Goal: Task Accomplishment & Management: Use online tool/utility

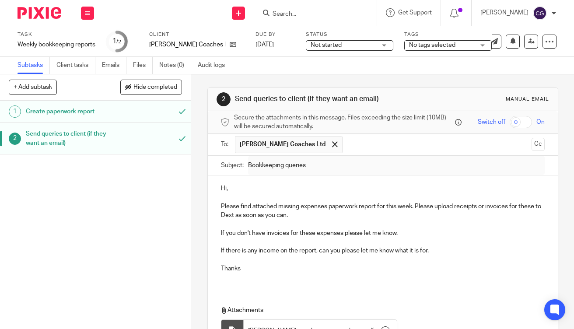
scroll to position [18, 0]
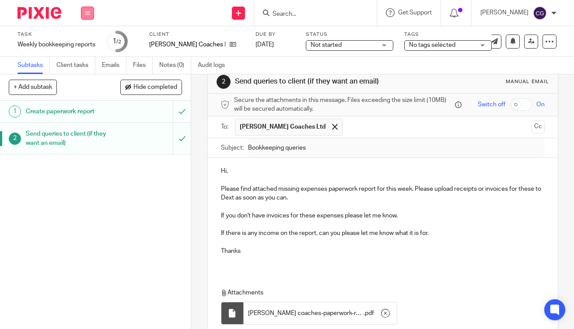
click at [88, 15] on button at bounding box center [87, 13] width 13 height 13
click at [91, 42] on link "Work" at bounding box center [83, 41] width 15 height 6
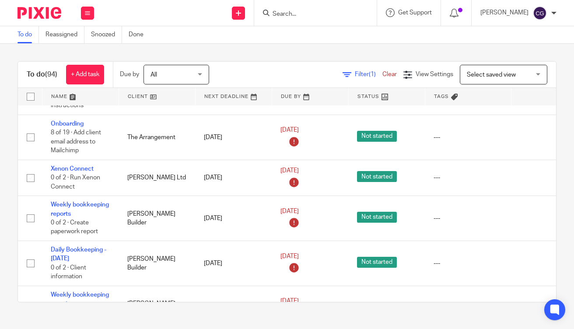
scroll to position [1305, 0]
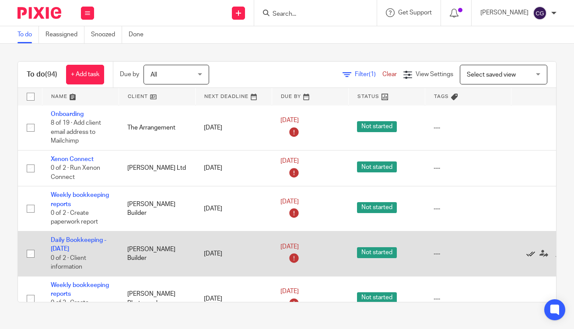
click at [530, 250] on icon at bounding box center [531, 254] width 9 height 9
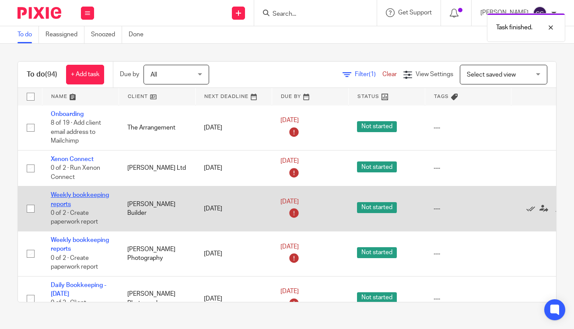
click at [80, 192] on link "Weekly bookkeeping reports" at bounding box center [80, 199] width 58 height 15
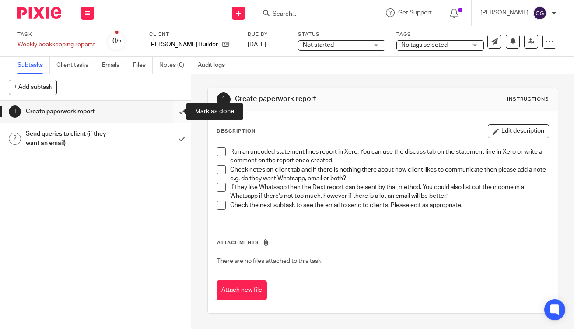
click at [173, 112] on input "submit" at bounding box center [95, 112] width 191 height 22
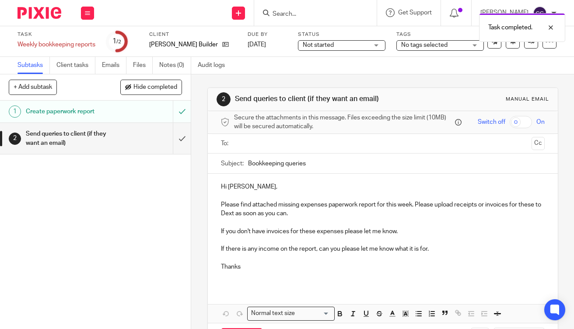
click at [276, 151] on ul at bounding box center [383, 144] width 297 height 14
click at [273, 148] on input "text" at bounding box center [382, 144] width 291 height 10
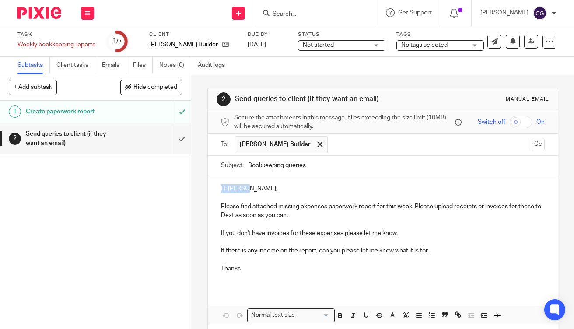
drag, startPoint x: 244, startPoint y: 193, endPoint x: 197, endPoint y: 191, distance: 47.3
click at [197, 191] on div "2 Send queries to client (if they want an email) Manual email Secure the attach…" at bounding box center [382, 201] width 383 height 255
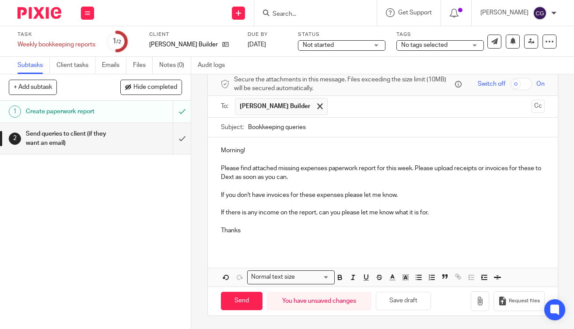
scroll to position [41, 0]
click at [476, 300] on icon "button" at bounding box center [480, 301] width 9 height 9
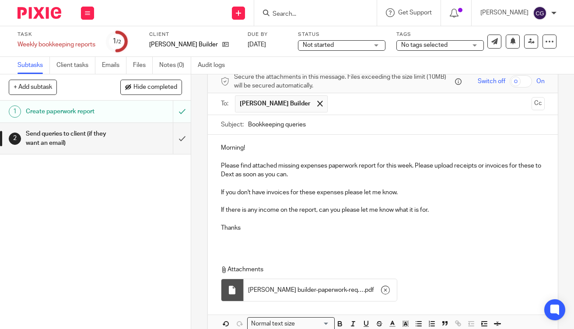
scroll to position [90, 0]
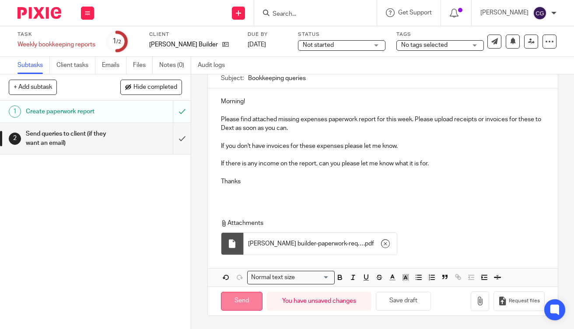
click at [247, 302] on input "Send" at bounding box center [242, 301] width 42 height 19
type input "Sent"
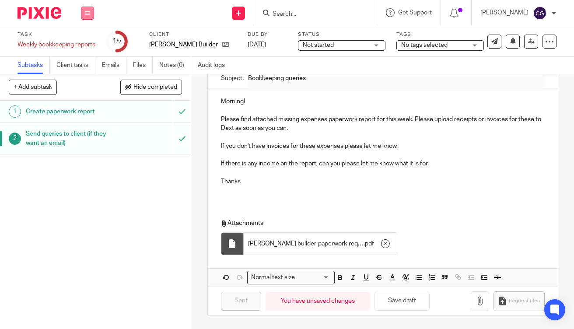
click at [90, 15] on icon at bounding box center [87, 13] width 5 height 5
click at [87, 42] on link "Work" at bounding box center [83, 41] width 15 height 6
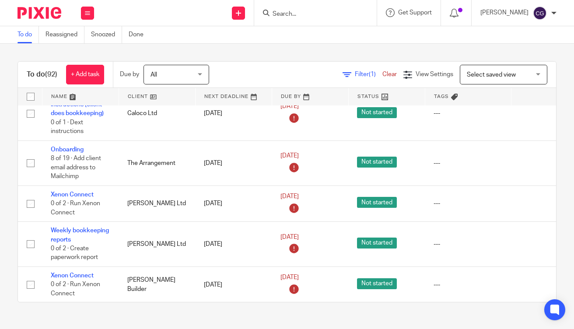
scroll to position [1284, 0]
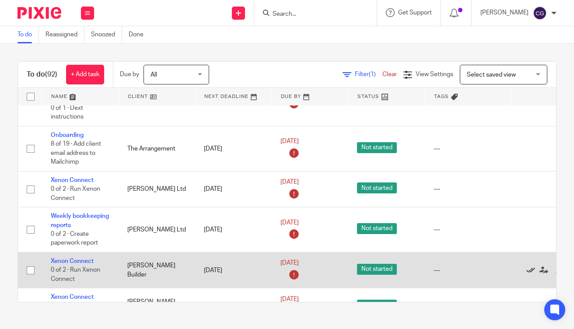
click at [531, 266] on icon at bounding box center [531, 270] width 9 height 9
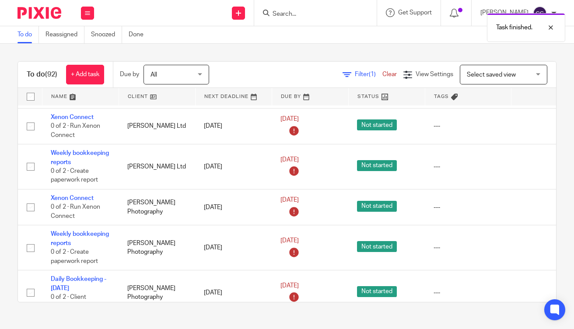
scroll to position [1384, 0]
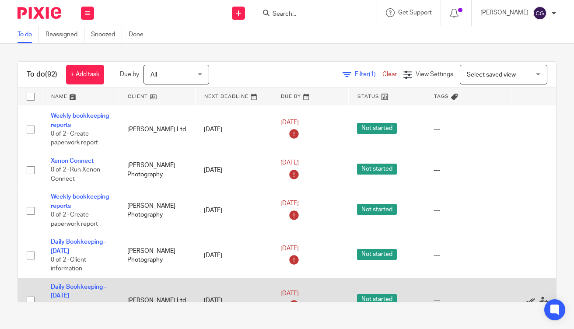
click at [530, 296] on icon at bounding box center [531, 300] width 9 height 9
